Goal: Check status: Check status

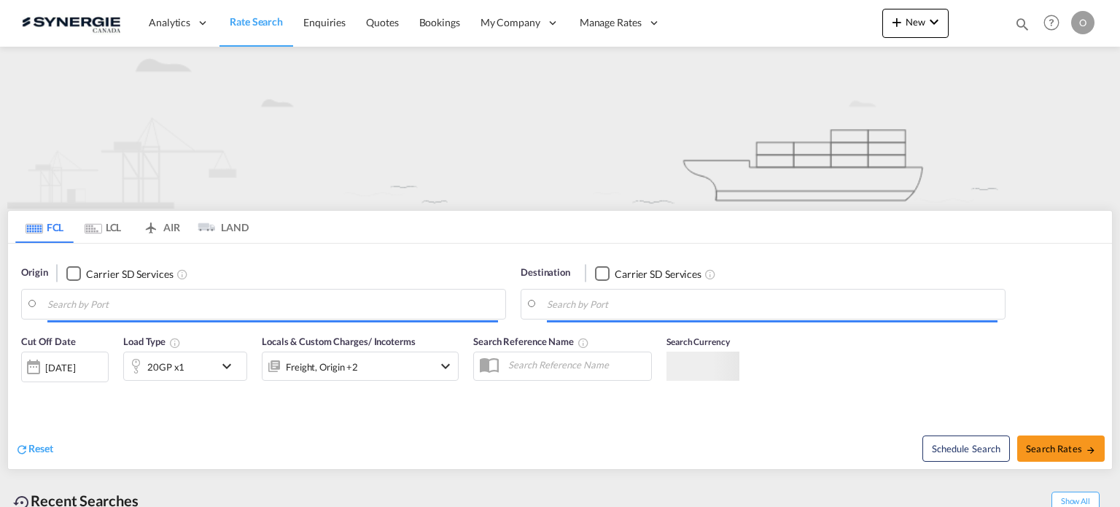
click at [1026, 26] on md-icon "icon-magnify" at bounding box center [1022, 24] width 16 height 16
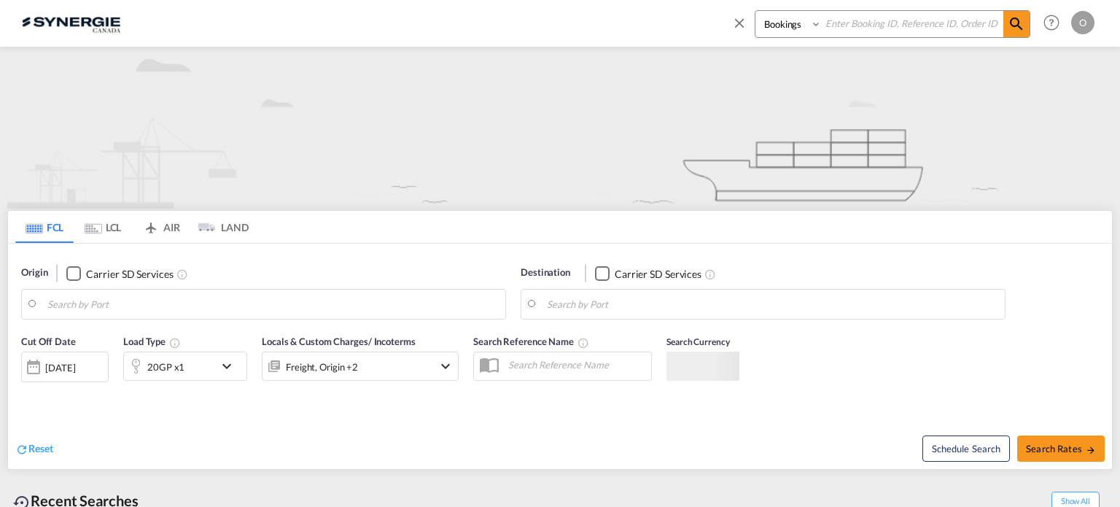
click at [791, 17] on select "Bookings Quotes Enquiries" at bounding box center [789, 24] width 69 height 26
type input "Saskatoon, SK, CASAK"
type input "Navegantes, BRNVT"
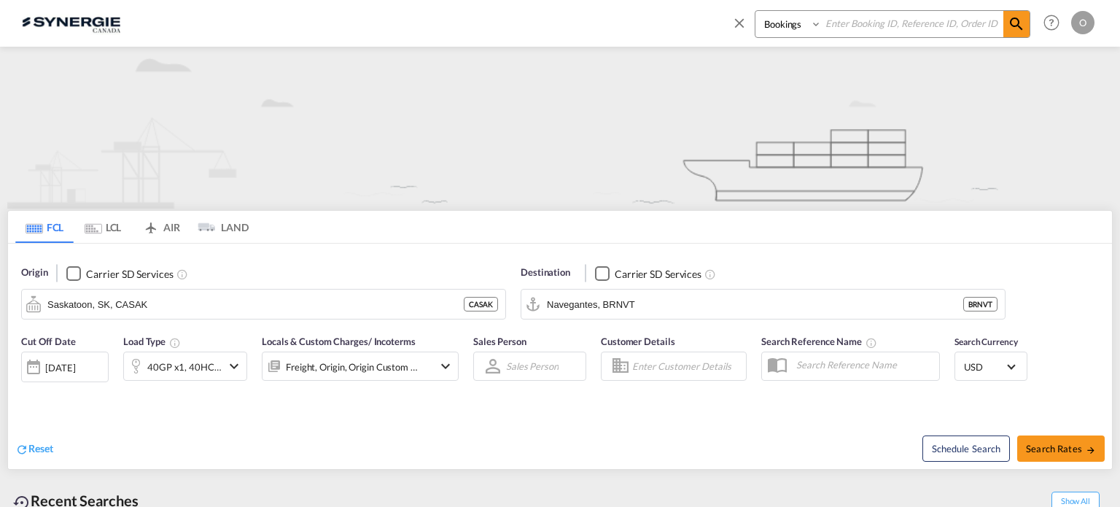
select select "Quotes"
click at [755, 11] on select "Bookings Quotes Enquiries" at bounding box center [789, 24] width 69 height 26
click at [886, 28] on input at bounding box center [913, 24] width 182 height 26
paste input "SYC000006334"
type input "SYC000006334"
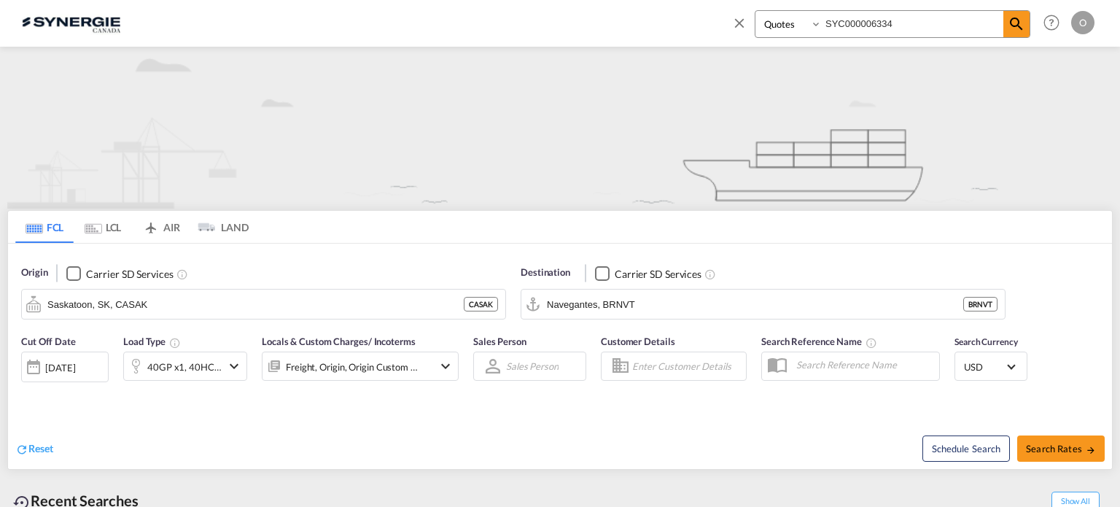
click at [1023, 25] on md-icon "icon-magnify" at bounding box center [1017, 24] width 18 height 18
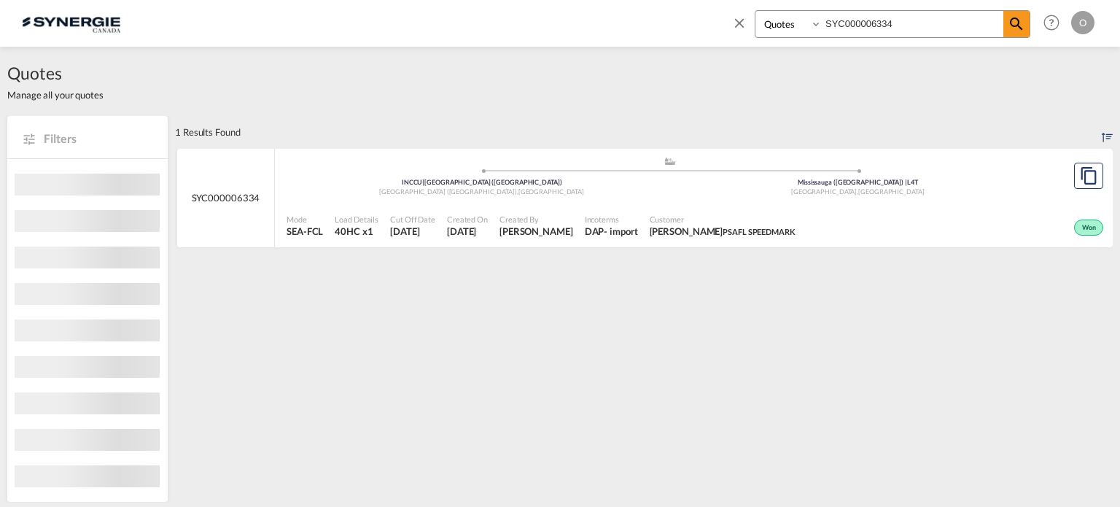
click at [796, 215] on span "Customer" at bounding box center [723, 219] width 146 height 11
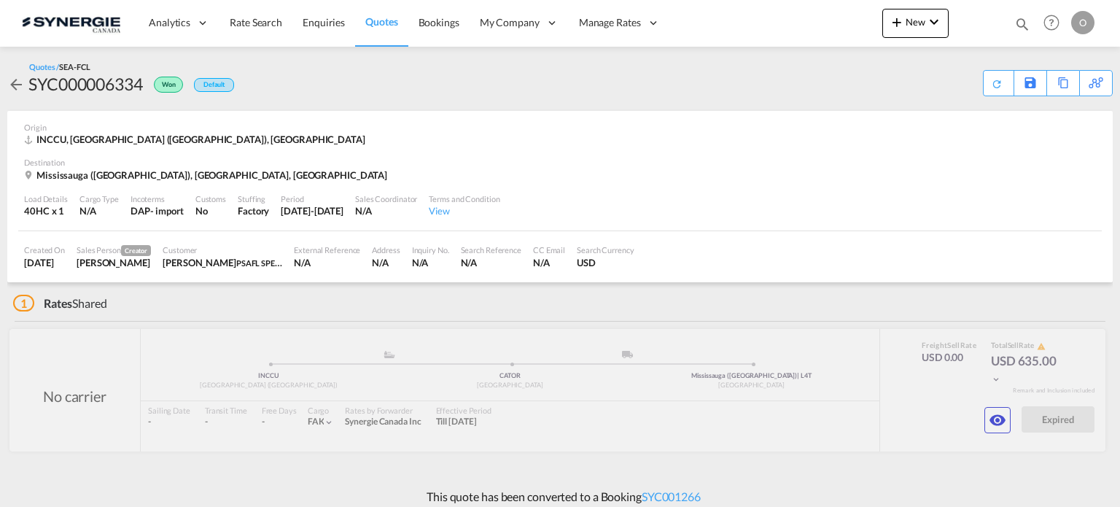
click at [999, 413] on md-icon "icon-eye" at bounding box center [998, 420] width 18 height 18
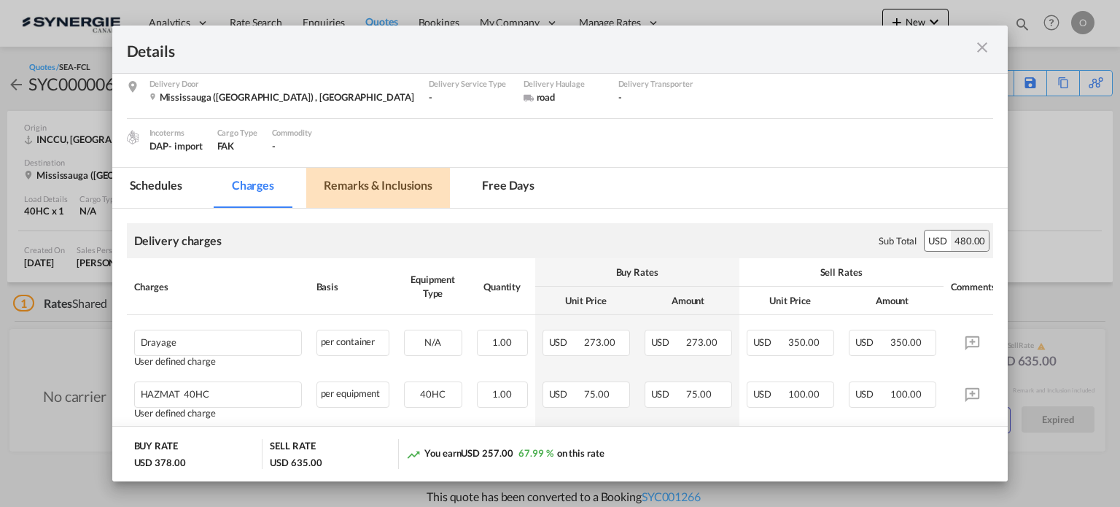
click at [382, 188] on md-tab-item "Remarks & Inclusions" at bounding box center [378, 188] width 144 height 40
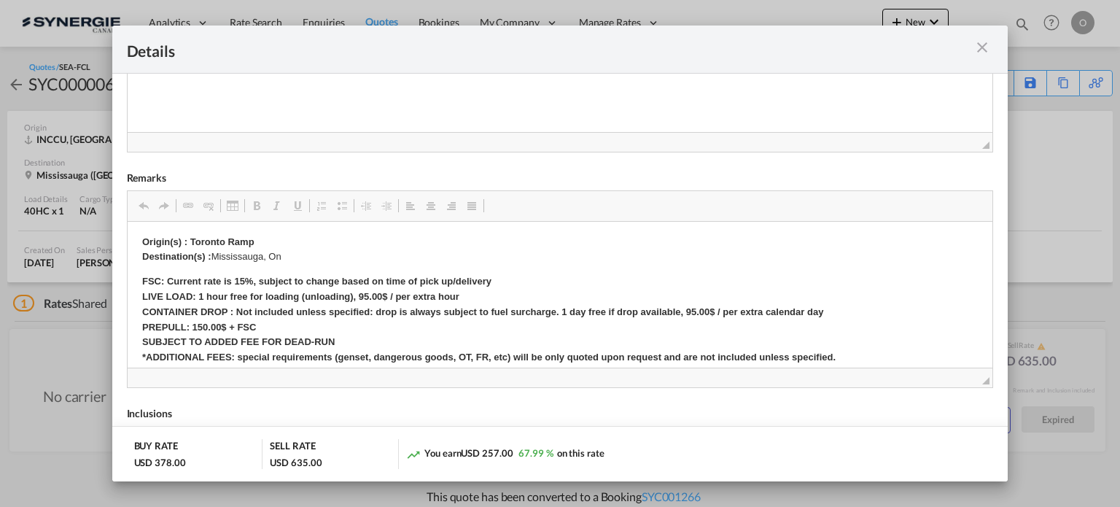
scroll to position [146, 0]
drag, startPoint x: 278, startPoint y: 300, endPoint x: 279, endPoint y: 311, distance: 11.8
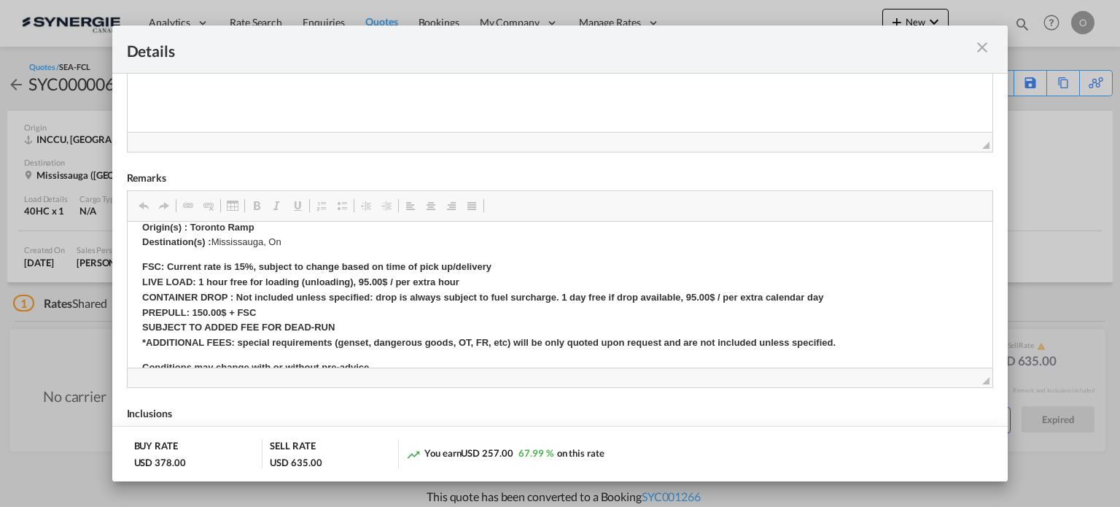
scroll to position [174, 0]
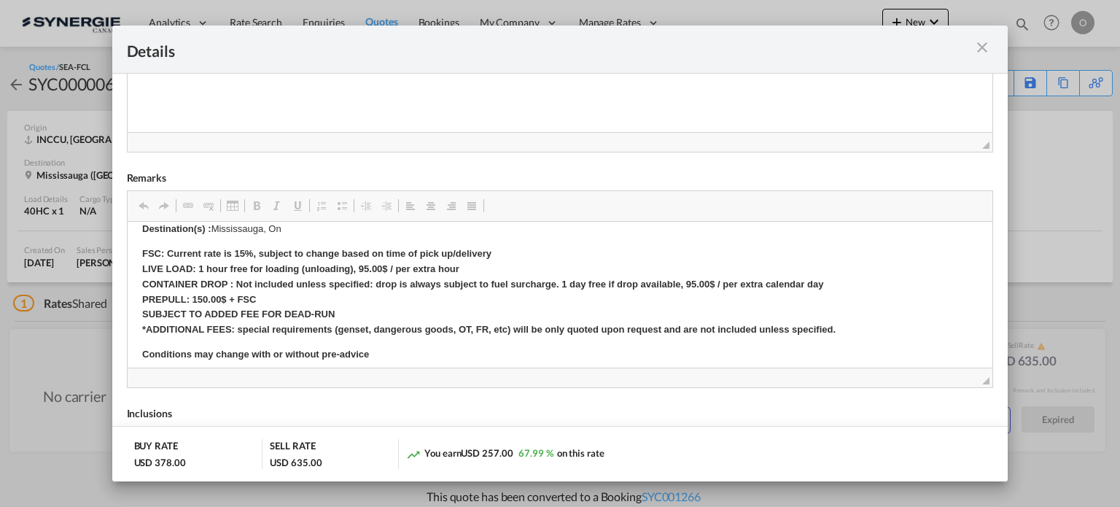
click at [979, 46] on md-icon "icon-close m-3 fg-AAA8AD cursor" at bounding box center [982, 48] width 18 height 18
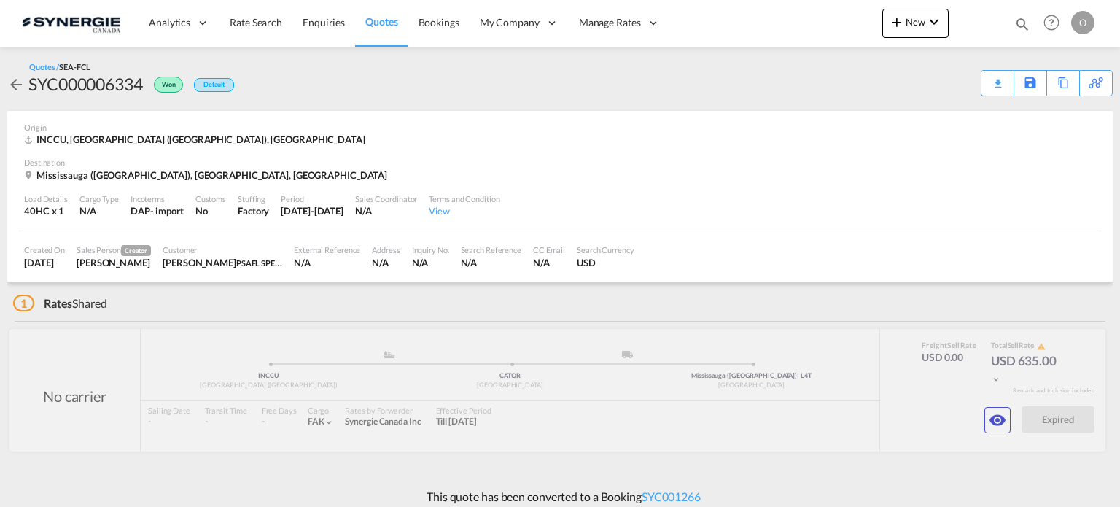
scroll to position [106, 0]
